Goal: Task Accomplishment & Management: Use online tool/utility

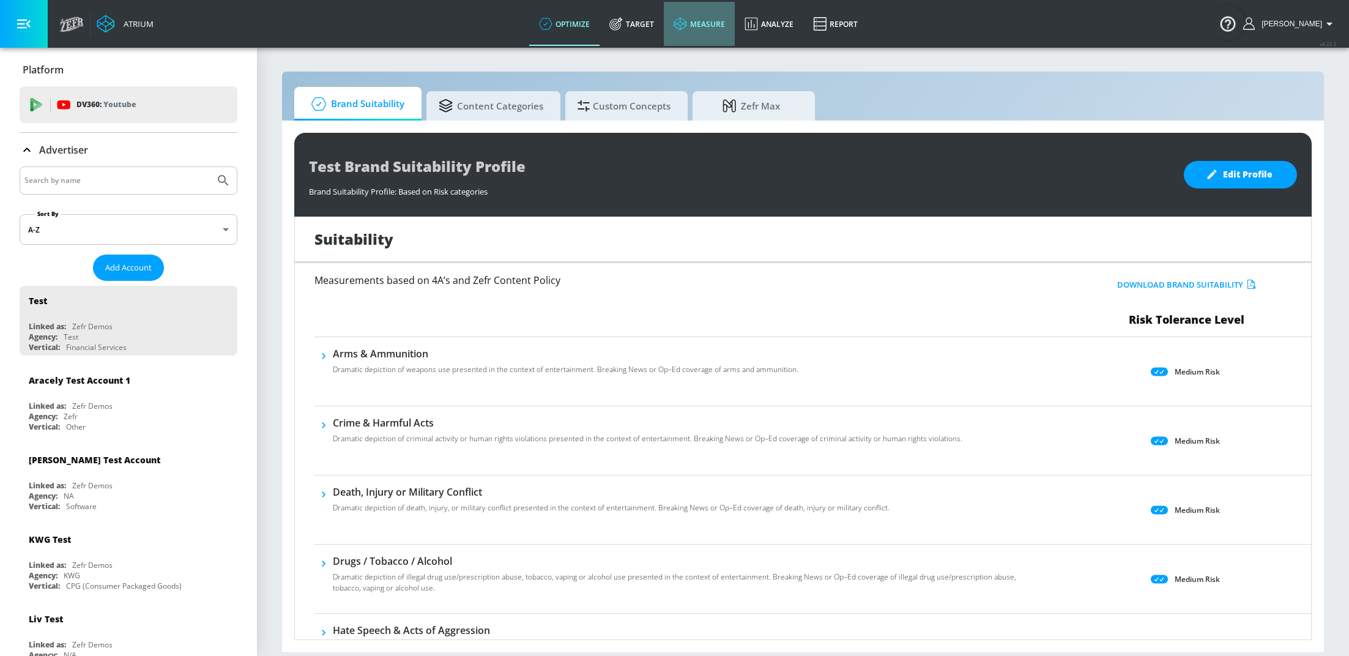
click at [702, 24] on link "measure" at bounding box center [699, 24] width 71 height 44
click at [641, 24] on link "Target" at bounding box center [632, 24] width 64 height 44
click at [86, 177] on input "Search by name" at bounding box center [116, 181] width 185 height 16
type input "haai"
click at [210, 167] on button "Submit Search" at bounding box center [223, 180] width 27 height 27
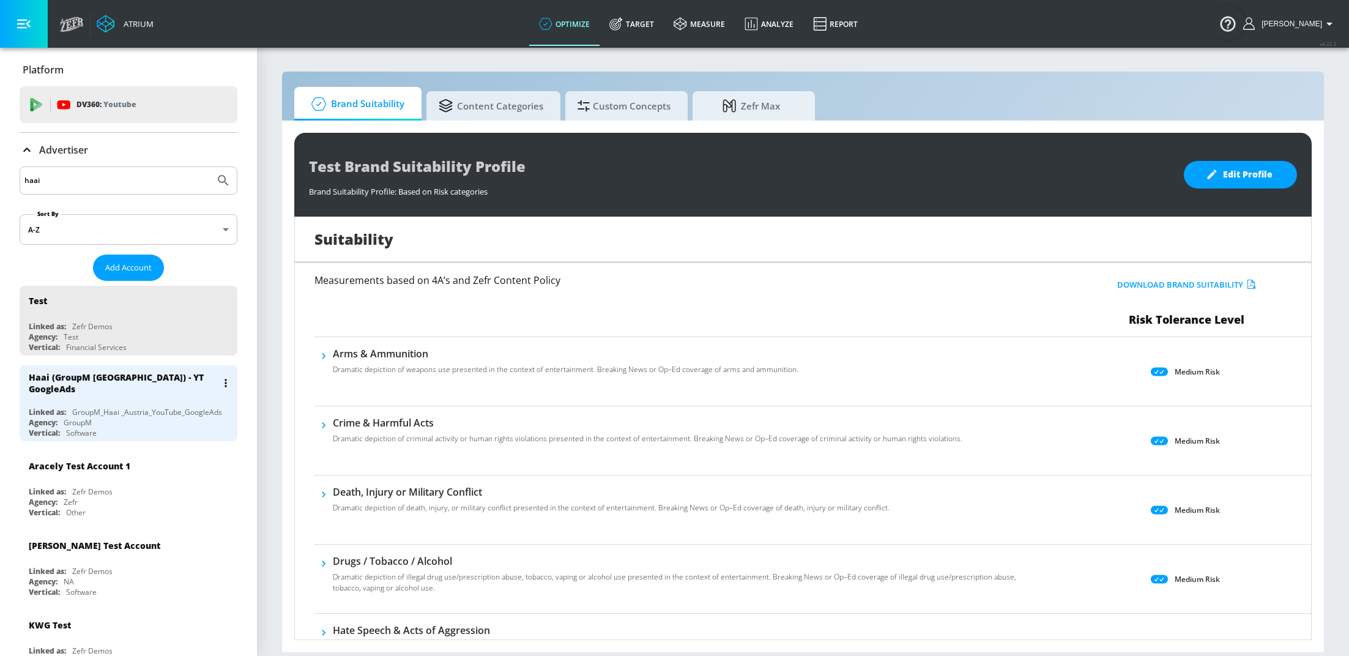
click at [89, 407] on div "GroupM_Haai _Austria_YouTube_GoogleAds" at bounding box center [147, 412] width 150 height 10
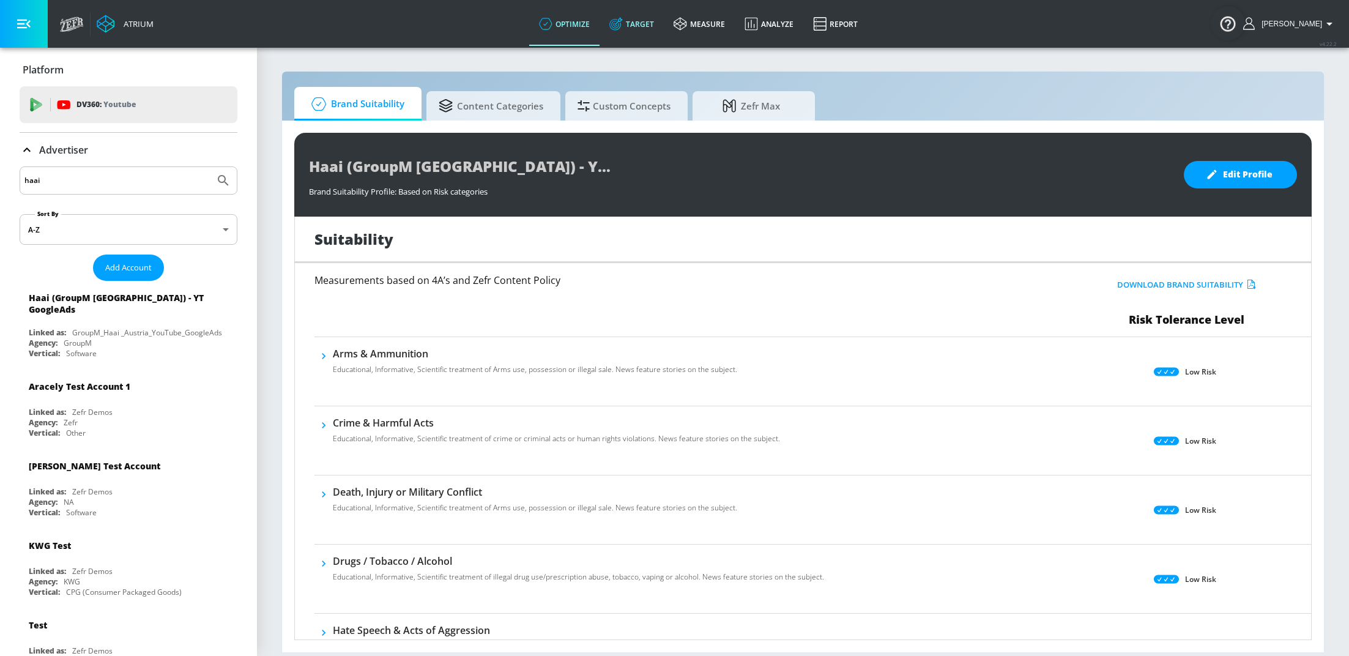
click at [657, 20] on link "Target" at bounding box center [632, 24] width 64 height 44
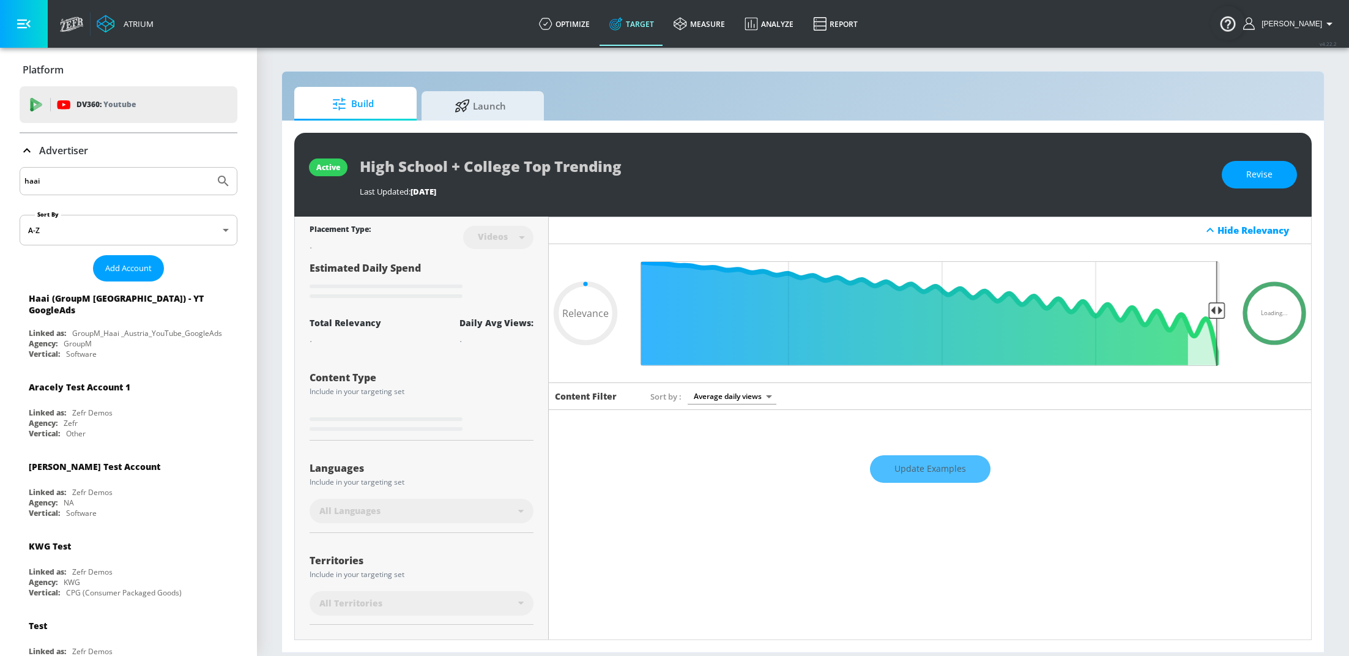
type input "0.05"
click at [487, 114] on span "Launch" at bounding box center [480, 103] width 93 height 29
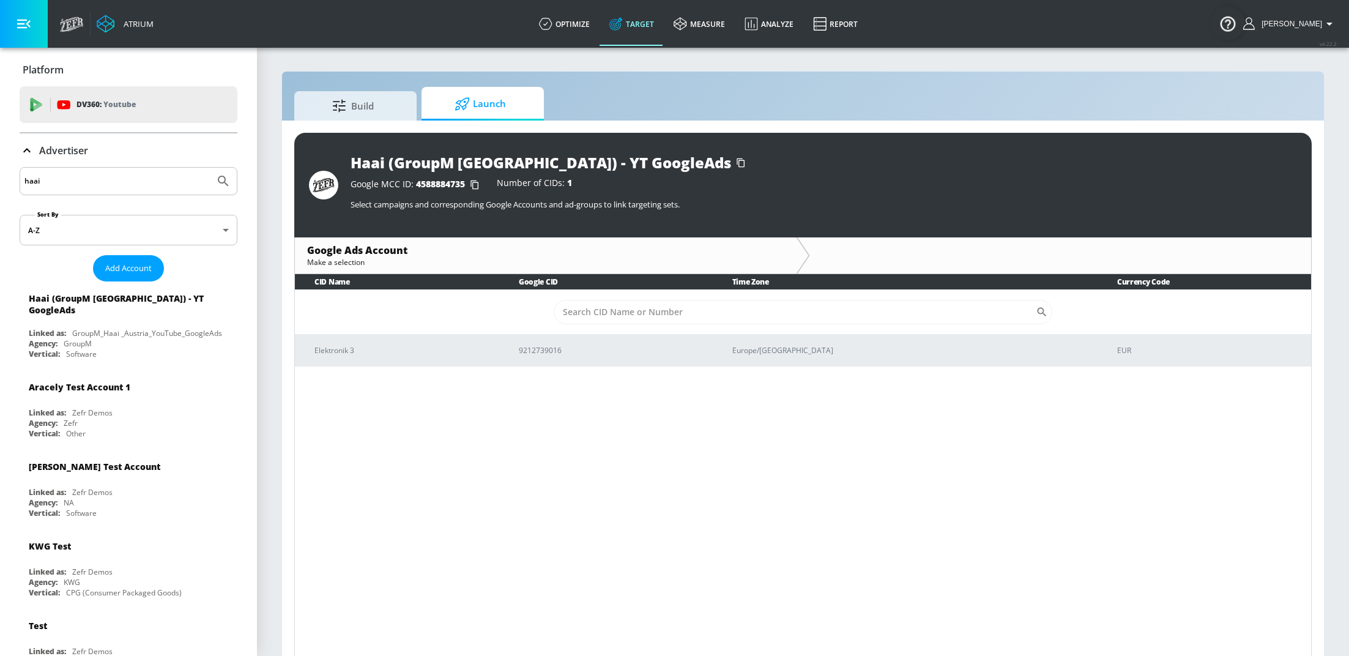
click at [478, 359] on td "Elektronik 3" at bounding box center [397, 350] width 204 height 32
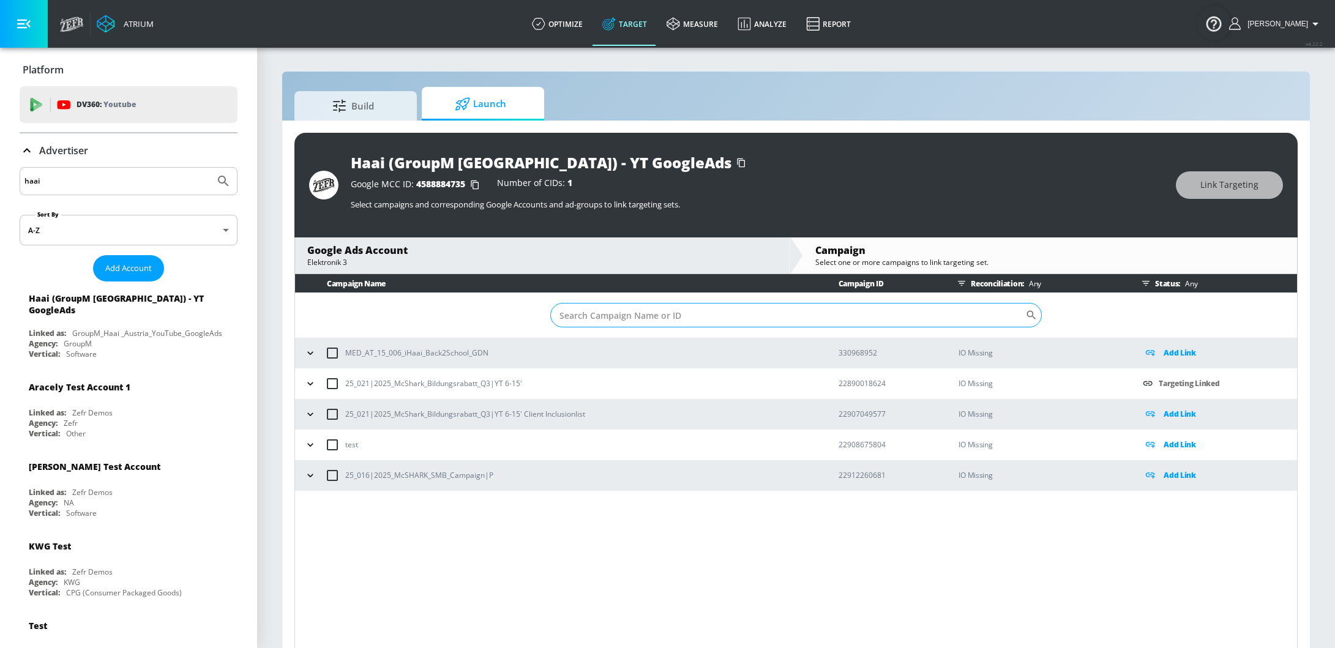
click at [619, 312] on input "Sort By" at bounding box center [787, 315] width 475 height 24
paste input "22890018624"
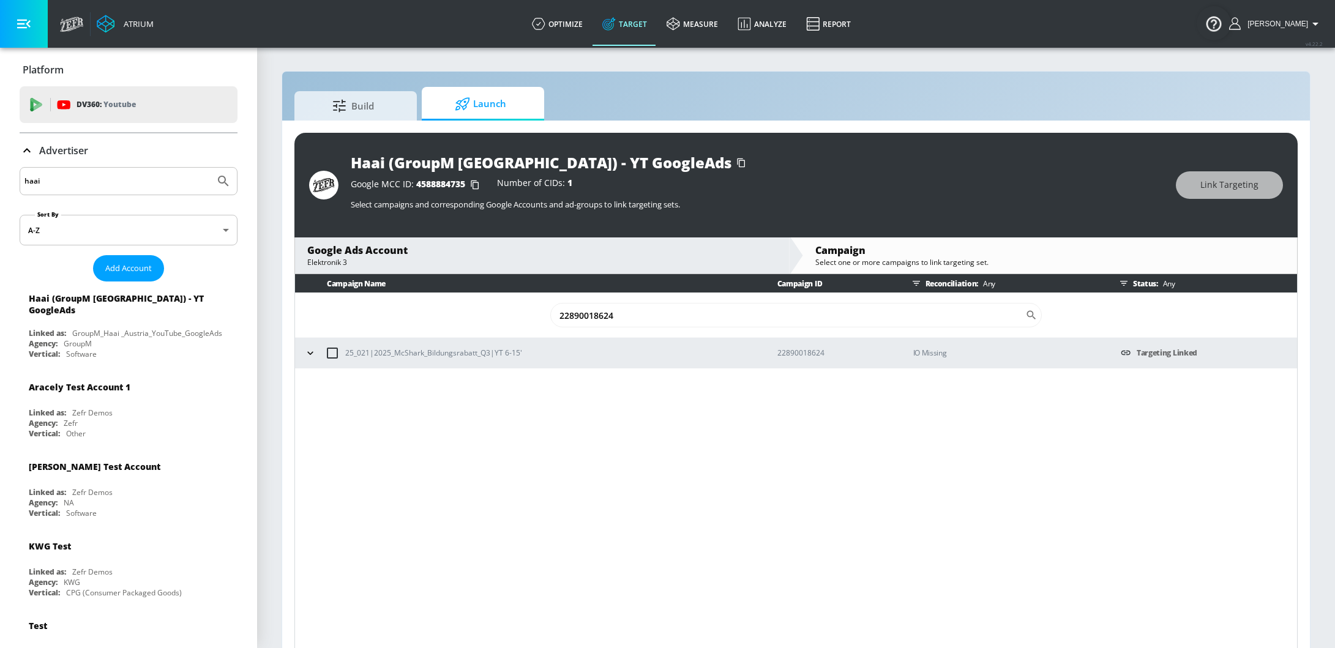
type input "22890018624"
click at [311, 355] on icon "button" at bounding box center [310, 353] width 12 height 12
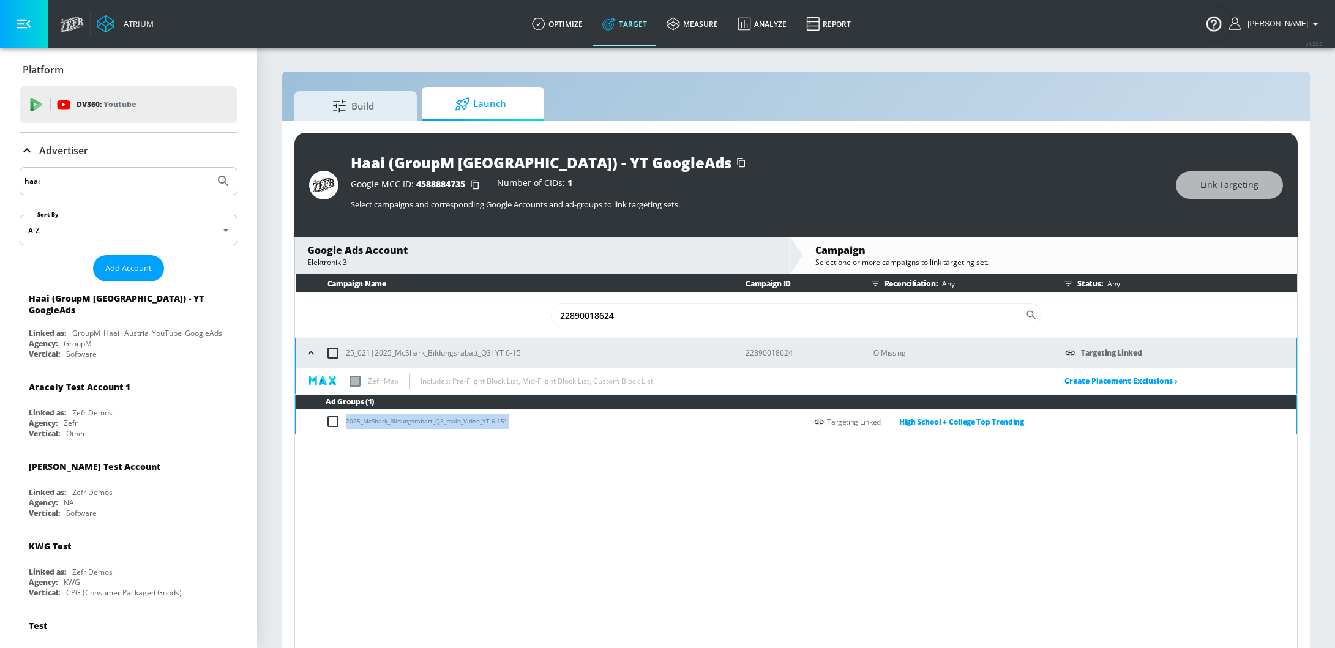
drag, startPoint x: 513, startPoint y: 422, endPoint x: 344, endPoint y: 427, distance: 169.0
click at [344, 427] on td "2025_McShark_Bildungsrabatt_Q3_main_Video_YT 6-15'|" at bounding box center [551, 422] width 510 height 24
copy td "2025_McShark_Bildungsrabatt_Q3_main_Video_YT 6-15'|"
drag, startPoint x: 626, startPoint y: 312, endPoint x: 545, endPoint y: 310, distance: 81.4
click at [545, 310] on td "22890018624 ​" at bounding box center [796, 315] width 1001 height 45
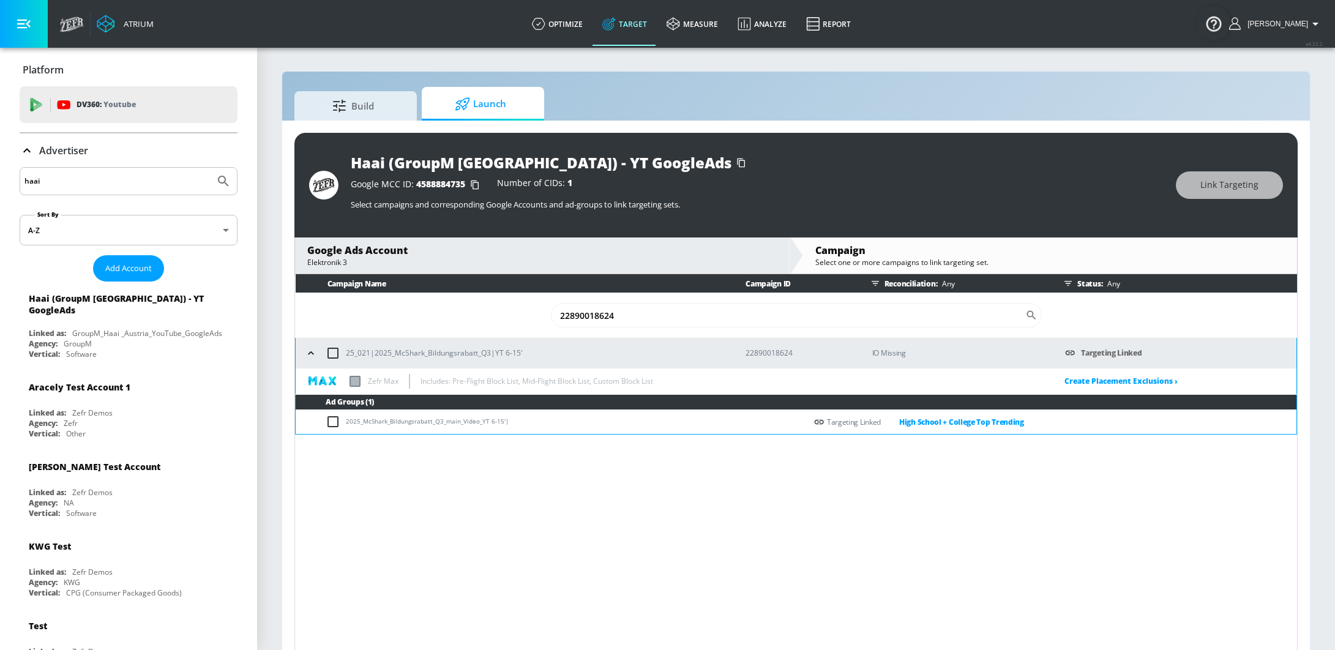
click at [123, 184] on input "haai" at bounding box center [116, 181] width 185 height 16
type input "hinge"
click at [210, 168] on button "Submit Search" at bounding box center [223, 181] width 27 height 27
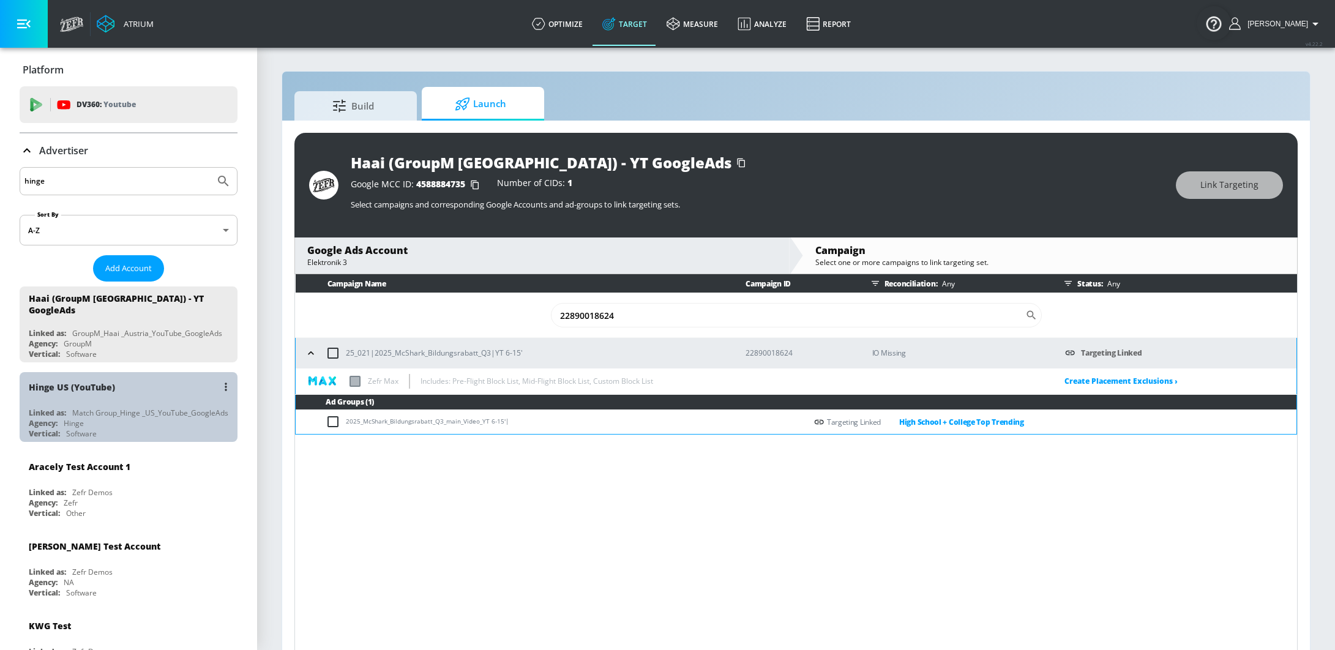
click at [79, 408] on div "Match Group_Hinge _US_YouTube_GoogleAds" at bounding box center [150, 413] width 156 height 10
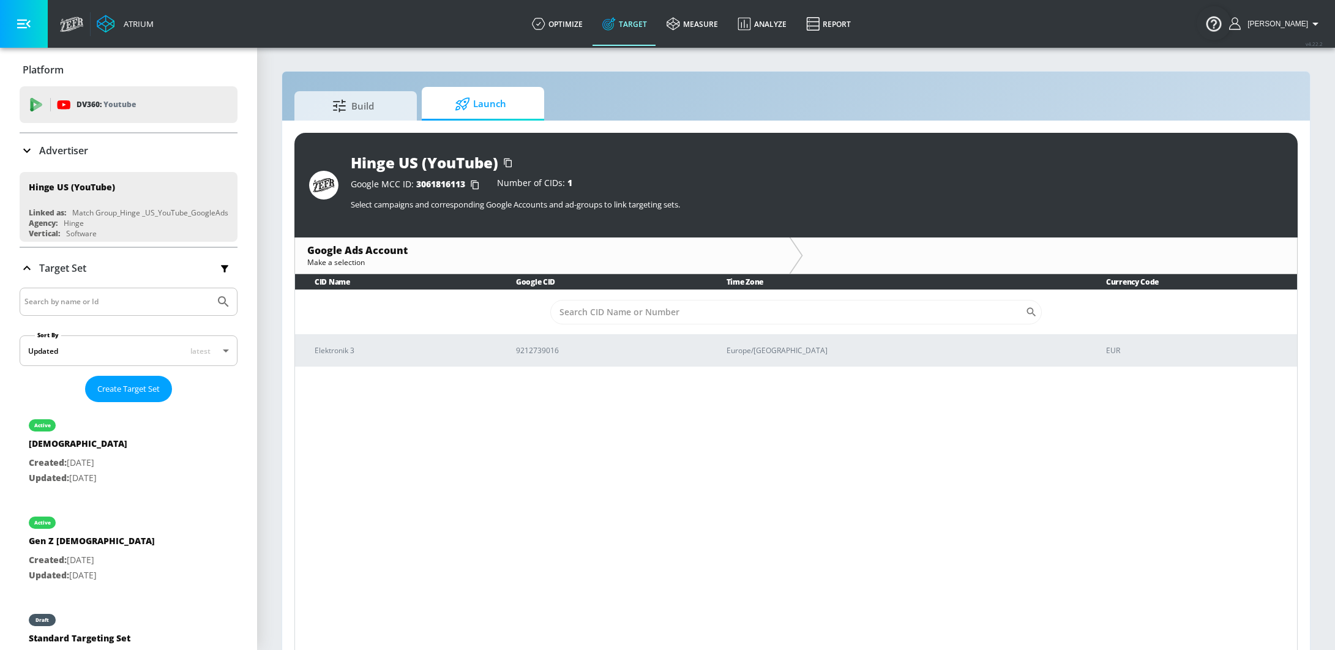
click at [469, 121] on div "Hinge US (YouTube) Google MCC ID: 3061816113 Number of CIDs: 1 Select campaigns…" at bounding box center [795, 394] width 1027 height 546
click at [466, 111] on span "Launch" at bounding box center [480, 103] width 93 height 29
click at [603, 304] on input "Sort By" at bounding box center [787, 312] width 475 height 24
paste input "22901146548"
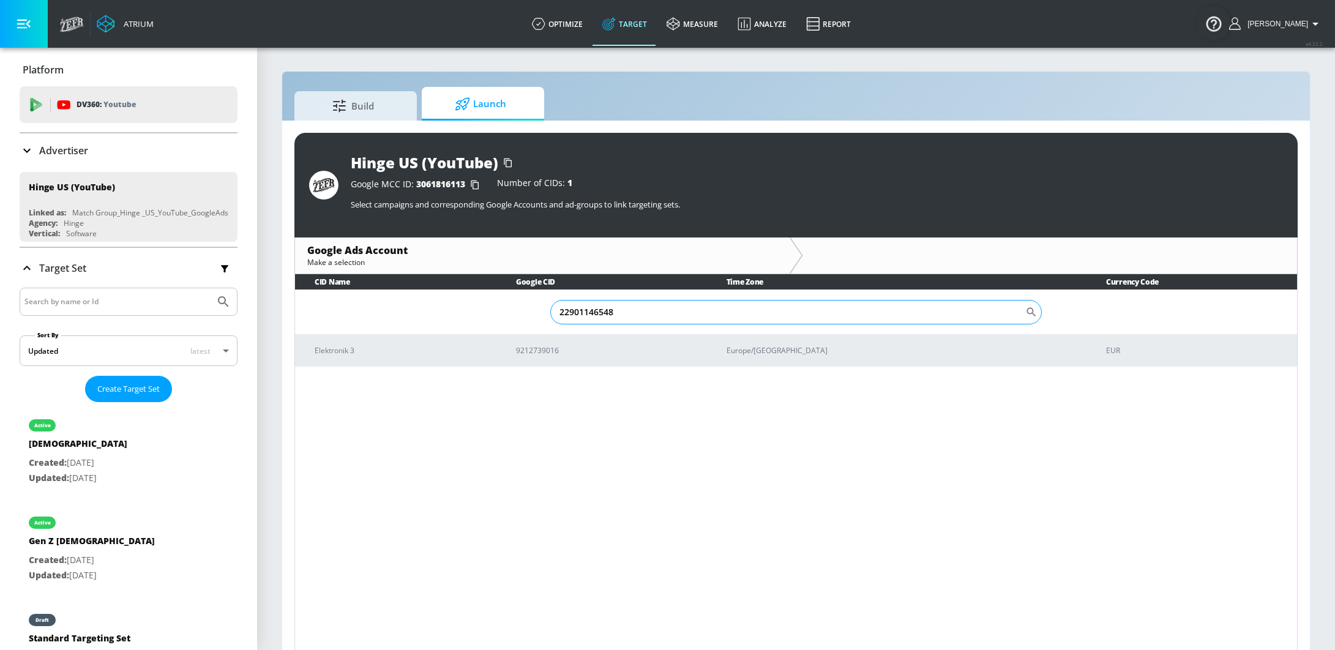
type input "22901146548"
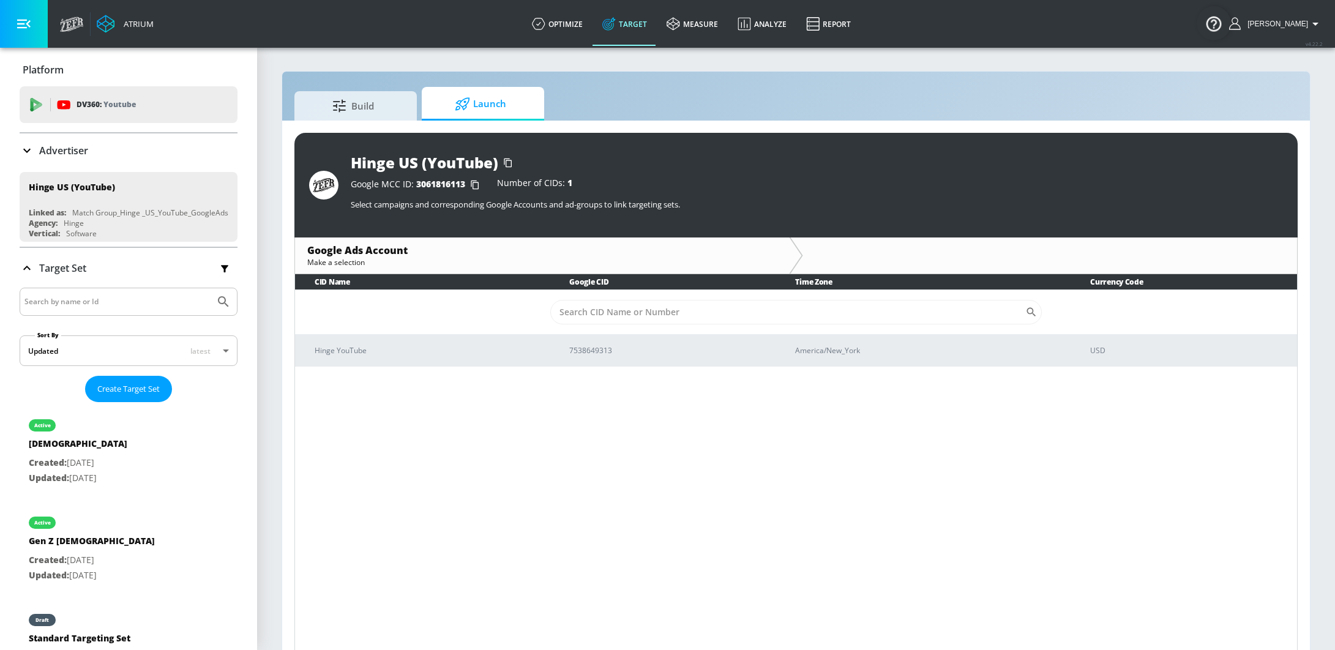
click at [457, 369] on div "CID Name Google CID Time Zone Currency Code ​ Hinge YouTube 7538649313 America/…" at bounding box center [795, 464] width 1003 height 381
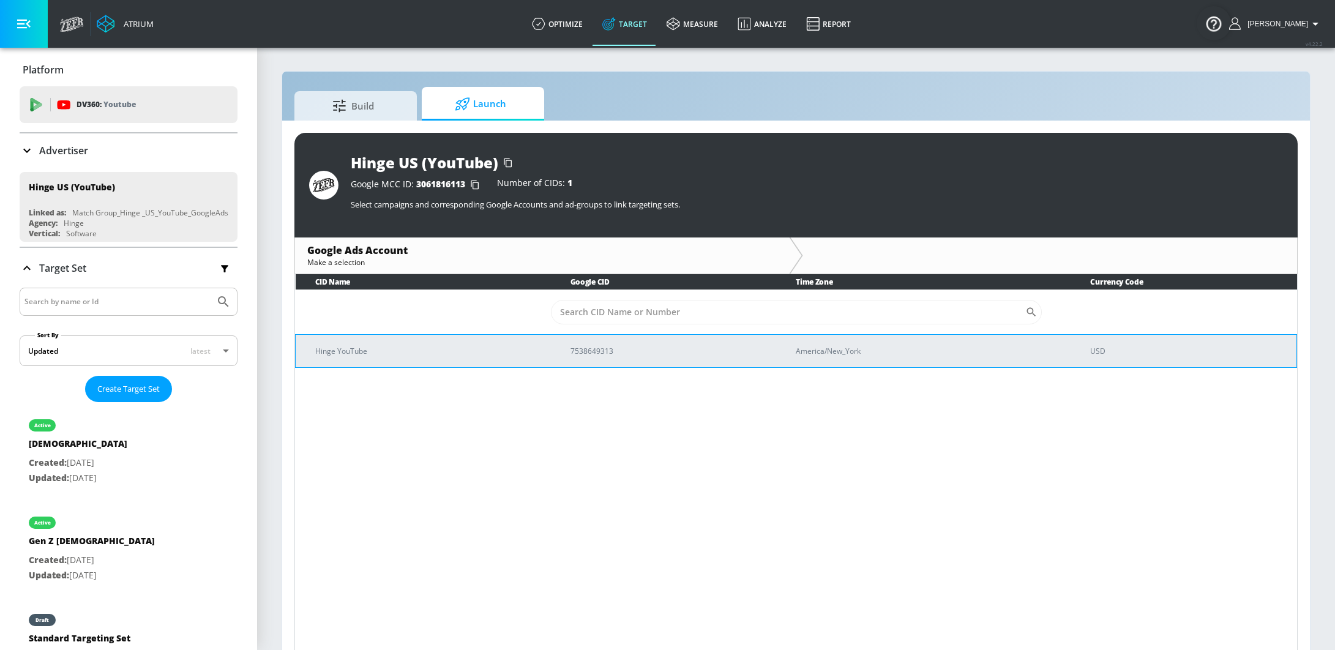
click at [431, 351] on p "Hinge YouTube" at bounding box center [428, 350] width 226 height 13
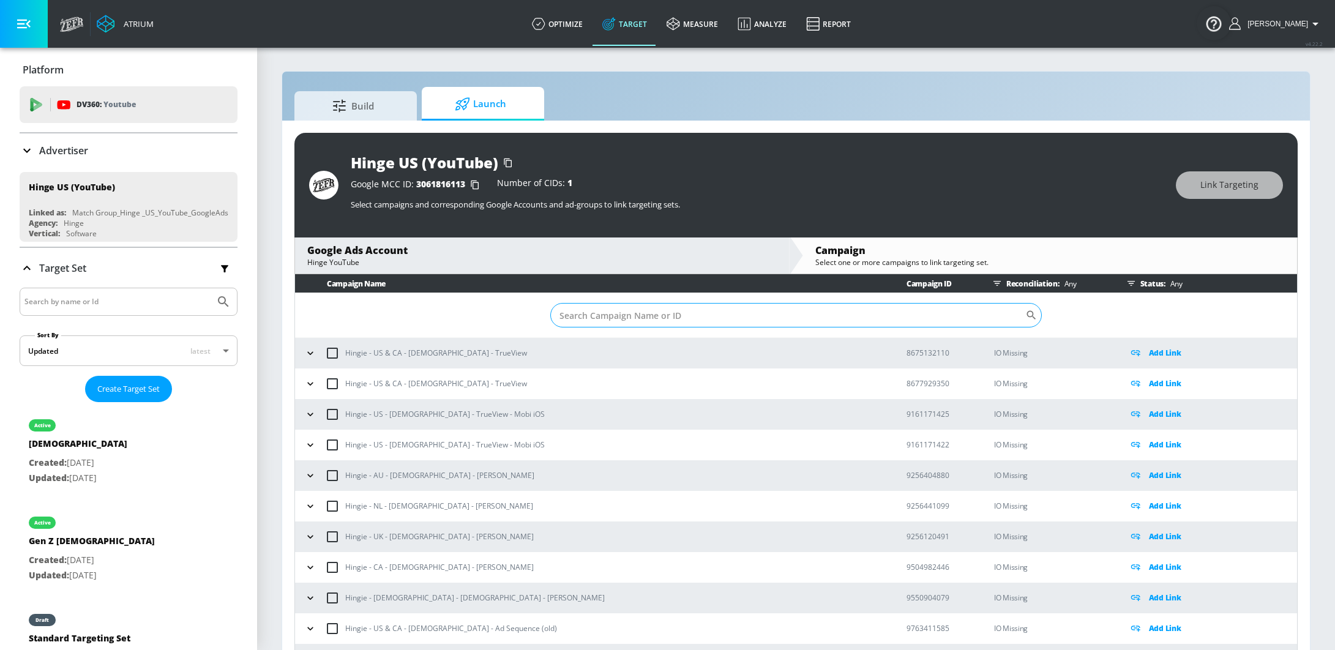
click at [662, 319] on input "Sort By" at bounding box center [787, 315] width 475 height 24
paste input "22901146548"
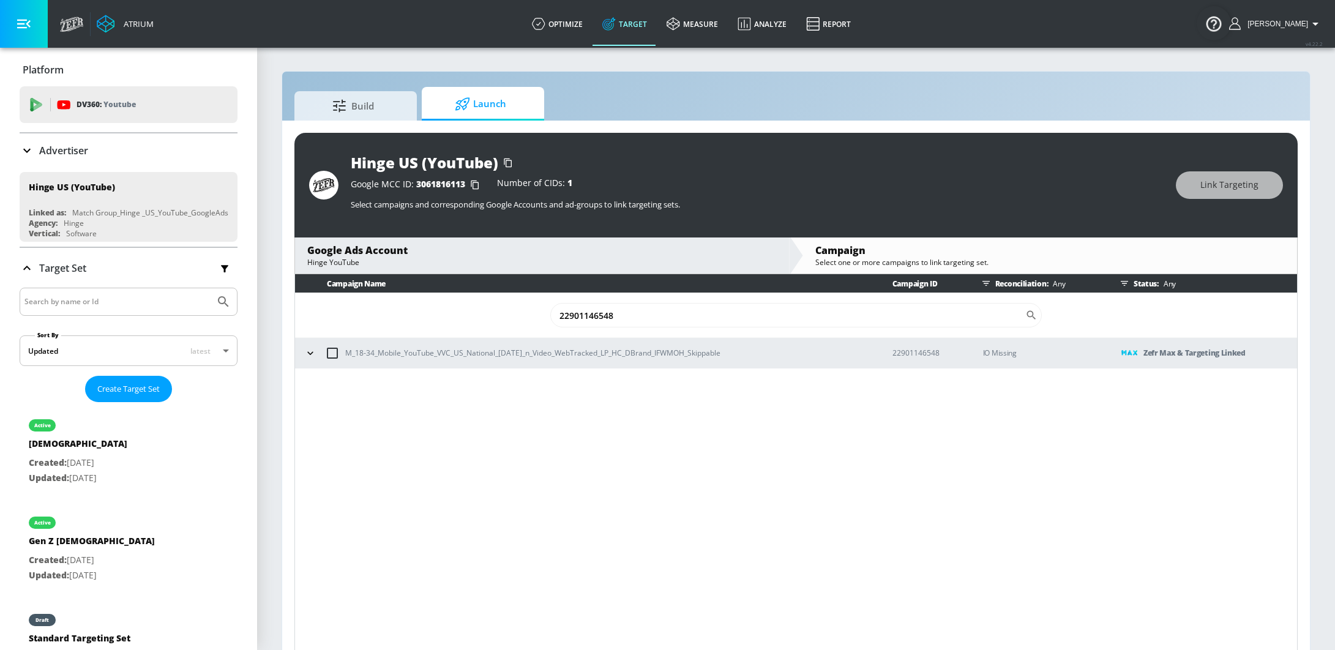
click at [310, 351] on icon "button" at bounding box center [310, 353] width 12 height 12
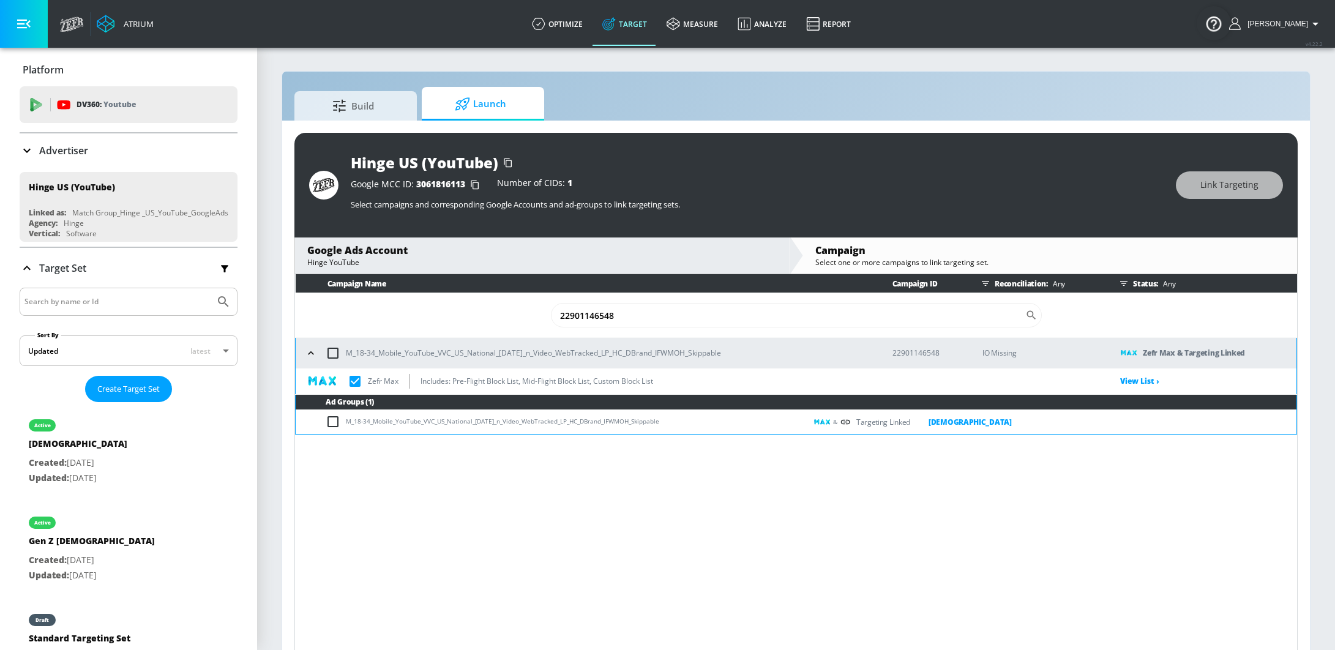
drag, startPoint x: 670, startPoint y: 417, endPoint x: 345, endPoint y: 423, distance: 325.0
click at [345, 423] on td "M_18-34_Mobile_YouTube_VVC_US_National_8.15.25_n_Video_WebTracked_LP_HC_DBrand_…" at bounding box center [551, 422] width 510 height 24
copy td "M_18-34_Mobile_YouTube_VVC_US_National_8.15.25_n_Video_WebTracked_LP_HC_DBrand_…"
click at [618, 310] on input "22901146548" at bounding box center [788, 315] width 474 height 24
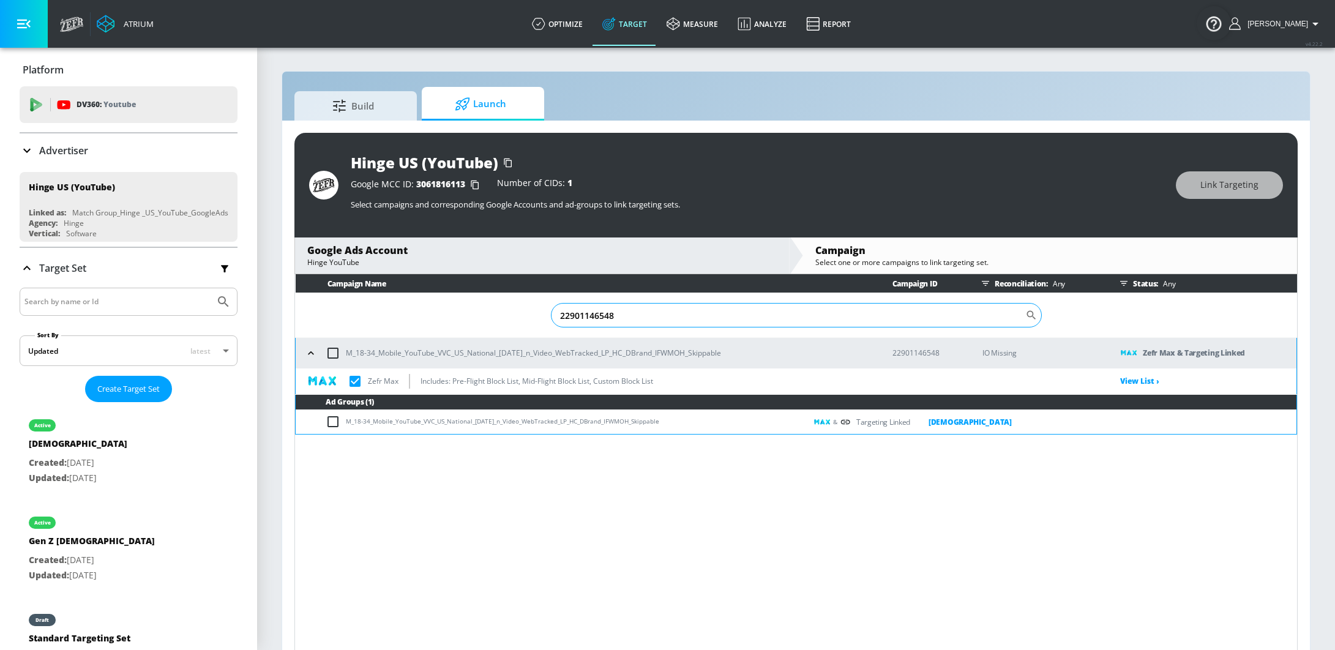
paste input "6689536"
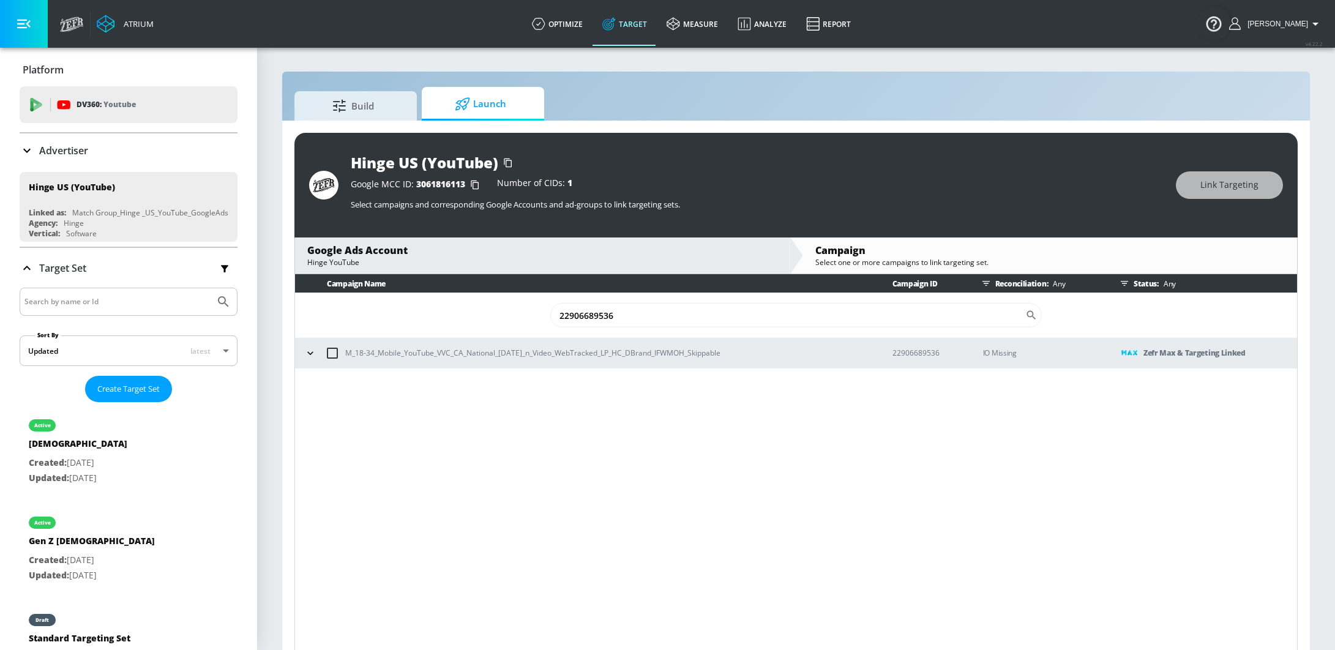
click at [311, 352] on icon "button" at bounding box center [310, 352] width 6 height 3
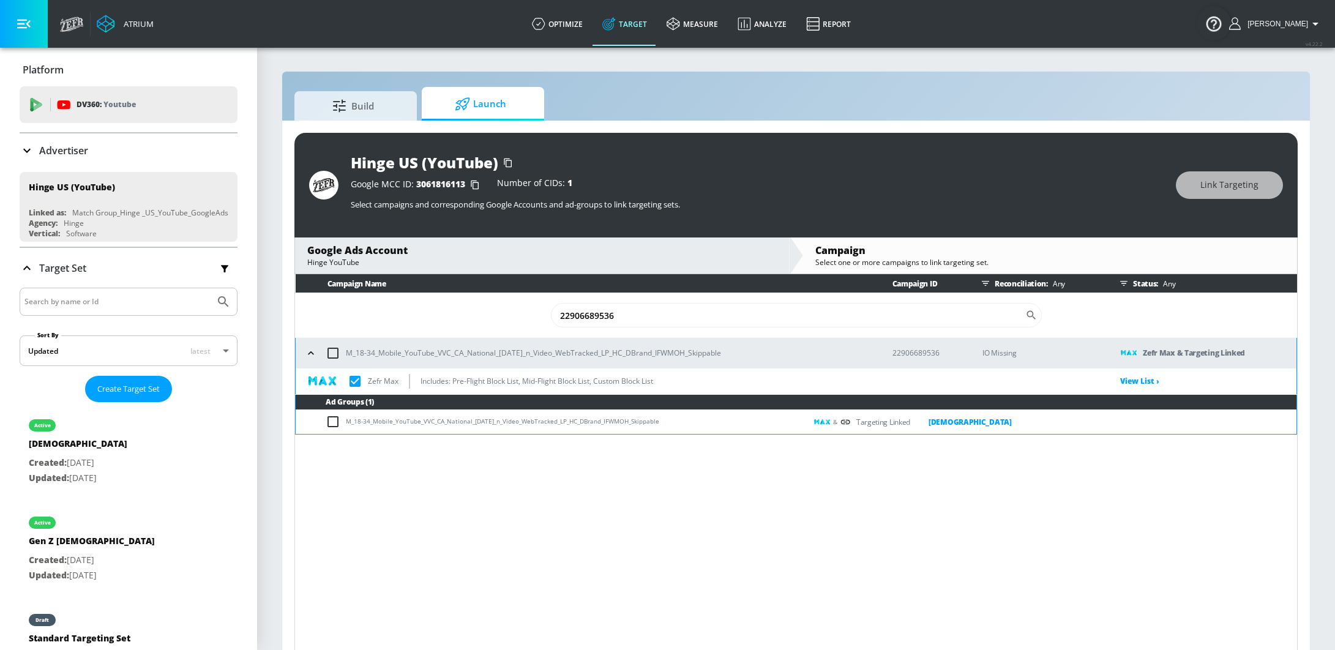
drag, startPoint x: 679, startPoint y: 419, endPoint x: 346, endPoint y: 426, distance: 333.5
click at [346, 426] on td "M_18-34_Mobile_YouTube_VVC_CA_National_8.15.25_n_Video_WebTracked_LP_HC_DBrand_…" at bounding box center [551, 422] width 510 height 24
copy td "M_18-34_Mobile_YouTube_VVC_CA_National_8.15.25_n_Video_WebTracked_LP_HC_DBrand_…"
click at [637, 321] on input "22906689536" at bounding box center [788, 315] width 474 height 24
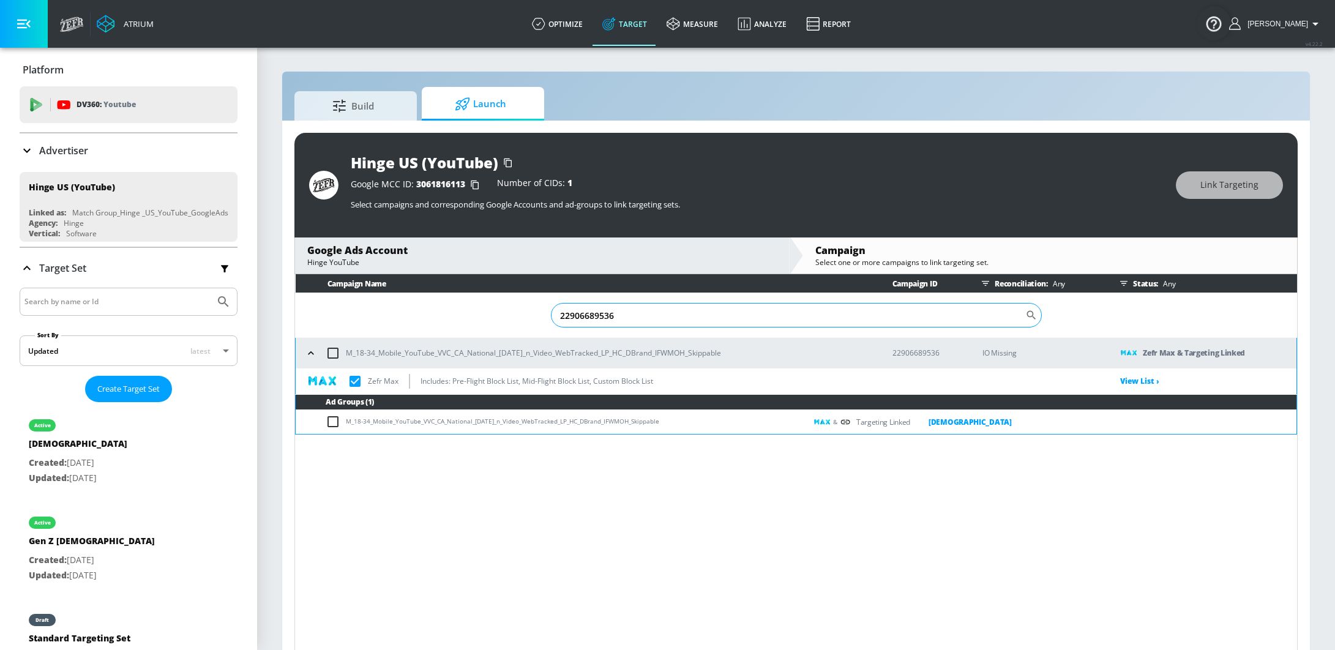
paste input "8616984"
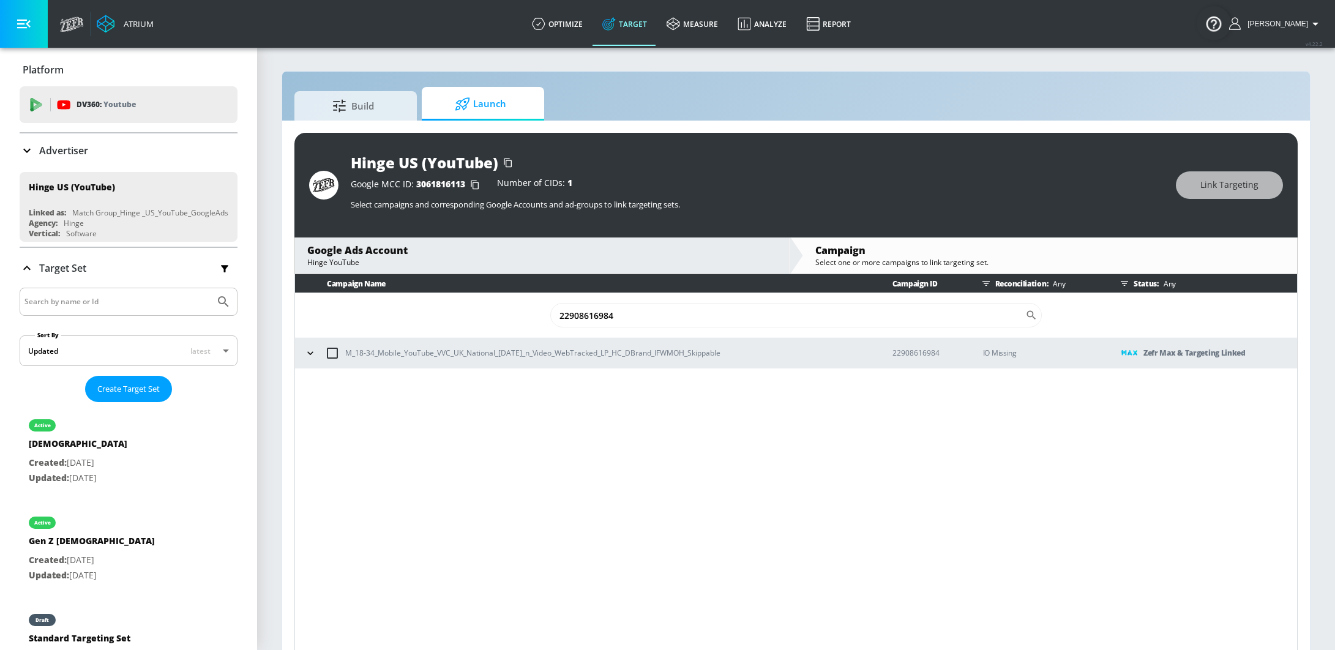
click at [308, 354] on icon "button" at bounding box center [310, 353] width 12 height 12
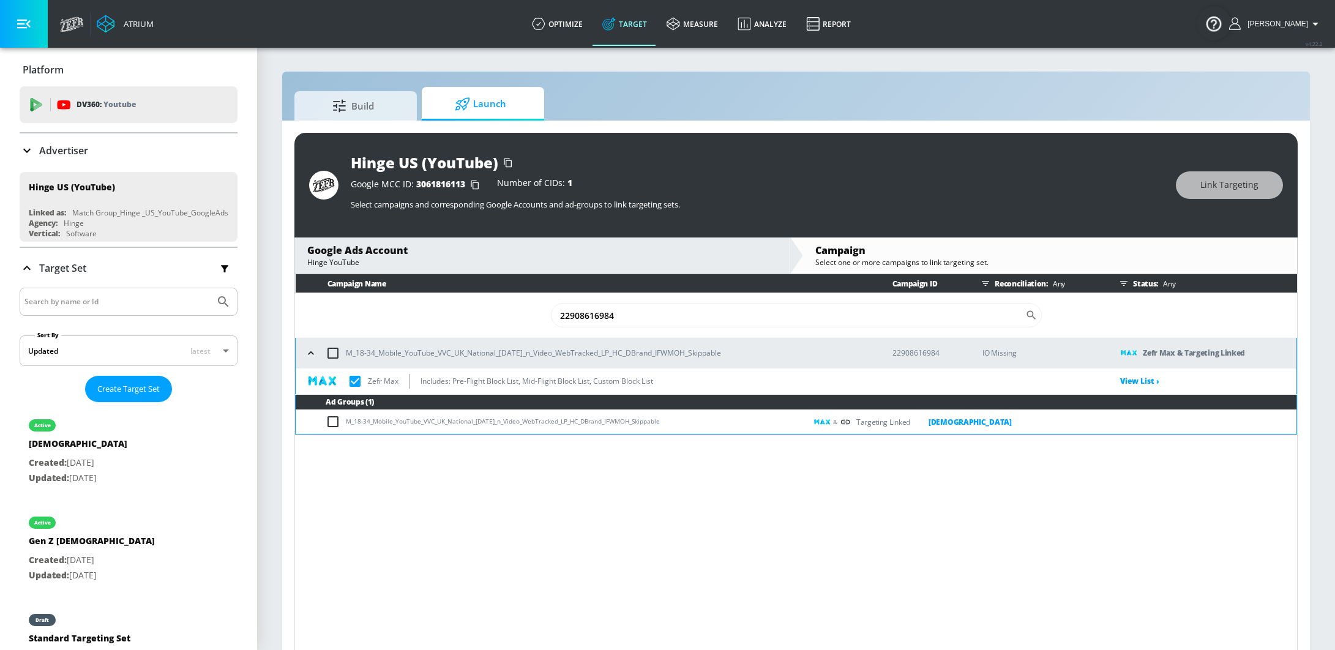
drag, startPoint x: 685, startPoint y: 423, endPoint x: 345, endPoint y: 425, distance: 340.2
click at [345, 425] on td "M_18-34_Mobile_YouTube_VVC_UK_National_8.15.25_n_Video_WebTracked_LP_HC_DBrand_…" at bounding box center [551, 422] width 510 height 24
copy td "M_18-34_Mobile_YouTube_VVC_UK_National_8.15.25_n_Video_WebTracked_LP_HC_DBrand_…"
click at [624, 315] on input "22908616984" at bounding box center [788, 315] width 474 height 24
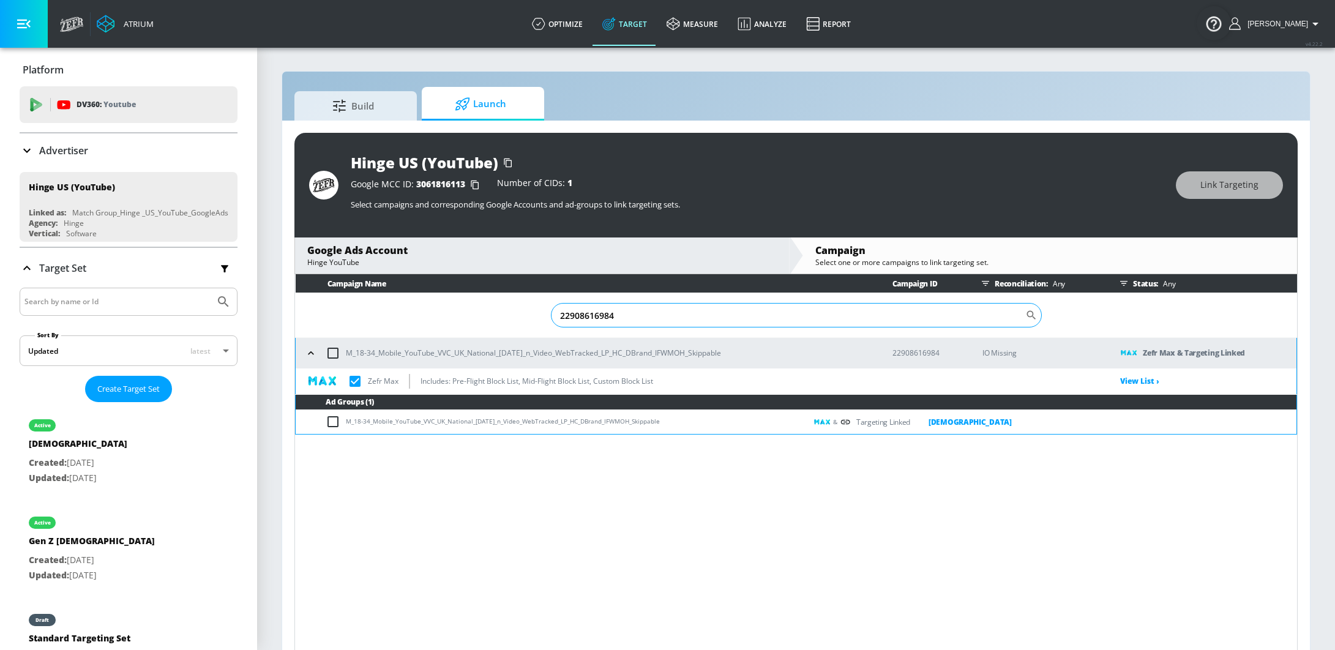
click at [624, 315] on input "22908616984" at bounding box center [788, 315] width 474 height 24
paste input "10859346"
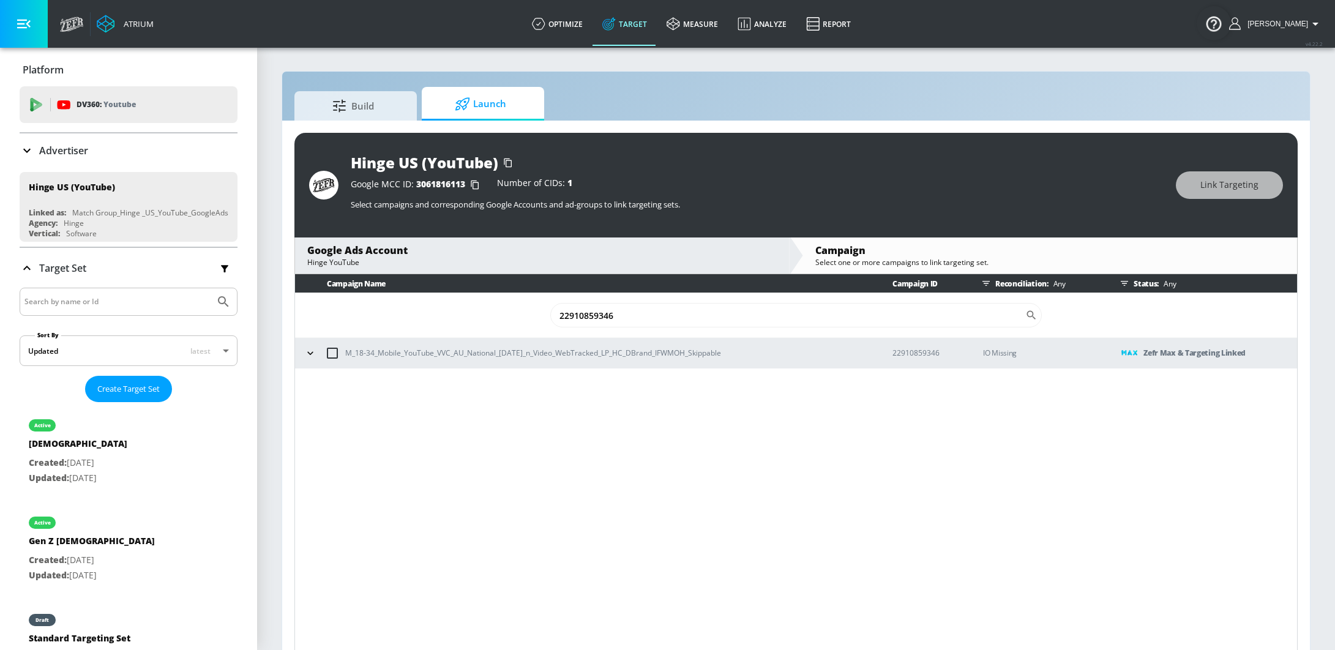
type input "22910859346"
click at [307, 356] on icon "button" at bounding box center [310, 353] width 12 height 12
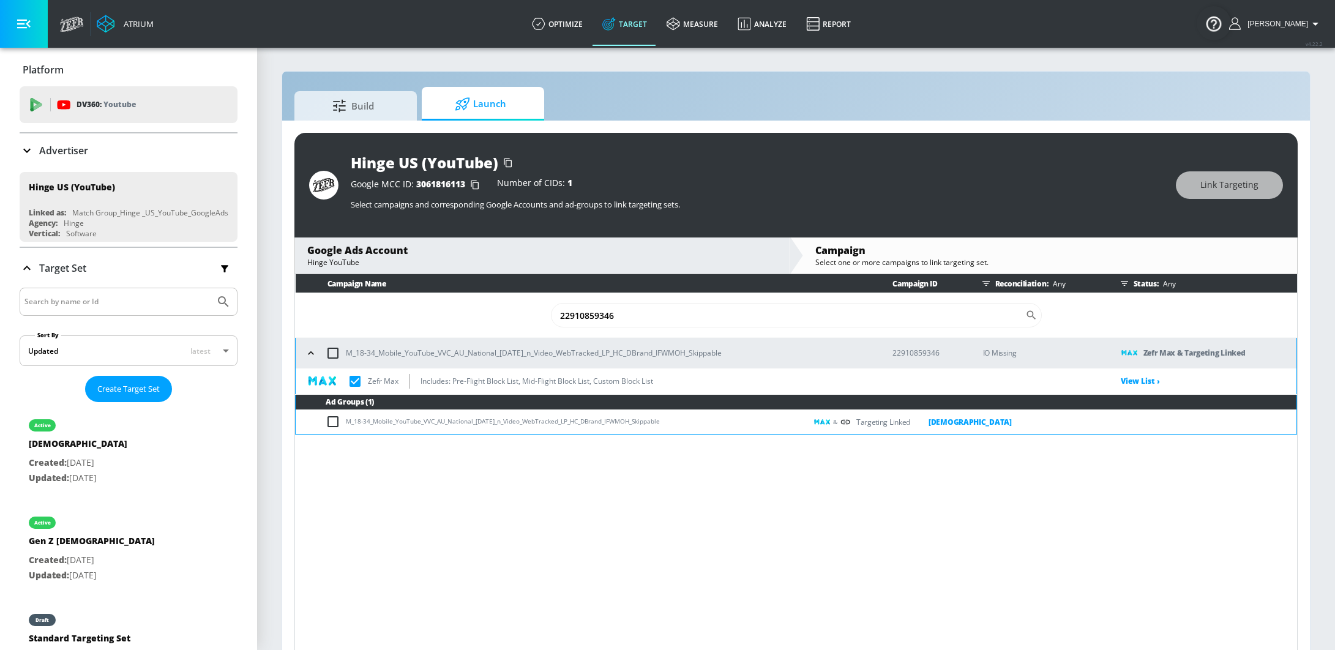
drag, startPoint x: 672, startPoint y: 423, endPoint x: 348, endPoint y: 426, distance: 324.3
click at [348, 426] on td "M_18-34_Mobile_YouTube_VVC_AU_National_8.15.25_n_Video_WebTracked_LP_HC_DBrand_…" at bounding box center [551, 422] width 510 height 24
copy td "M_18-34_Mobile_YouTube_VVC_AU_National_8.15.25_n_Video_WebTracked_LP_HC_DBrand_…"
checkbox input "true"
